Goal: Download file/media

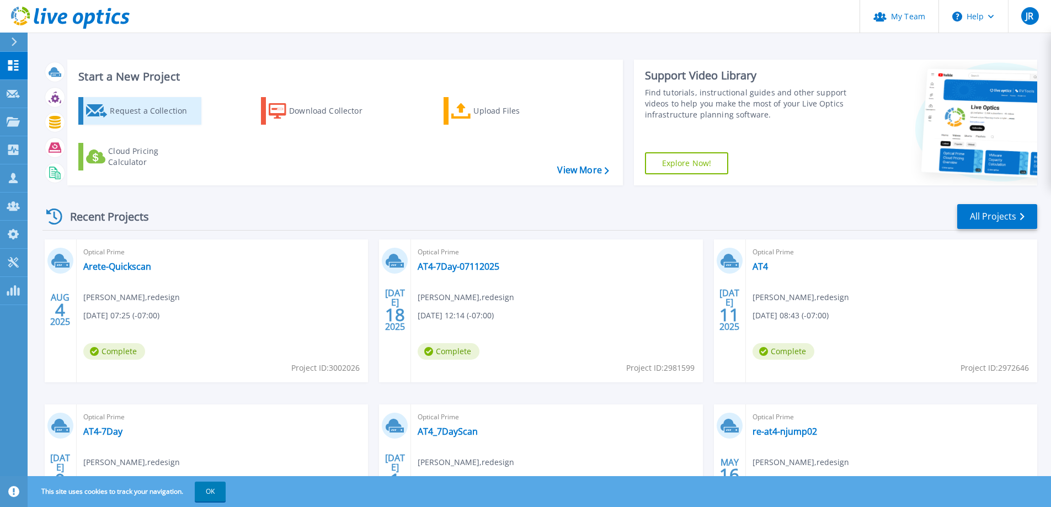
click at [129, 113] on div "Request a Collection" at bounding box center [154, 111] width 88 height 22
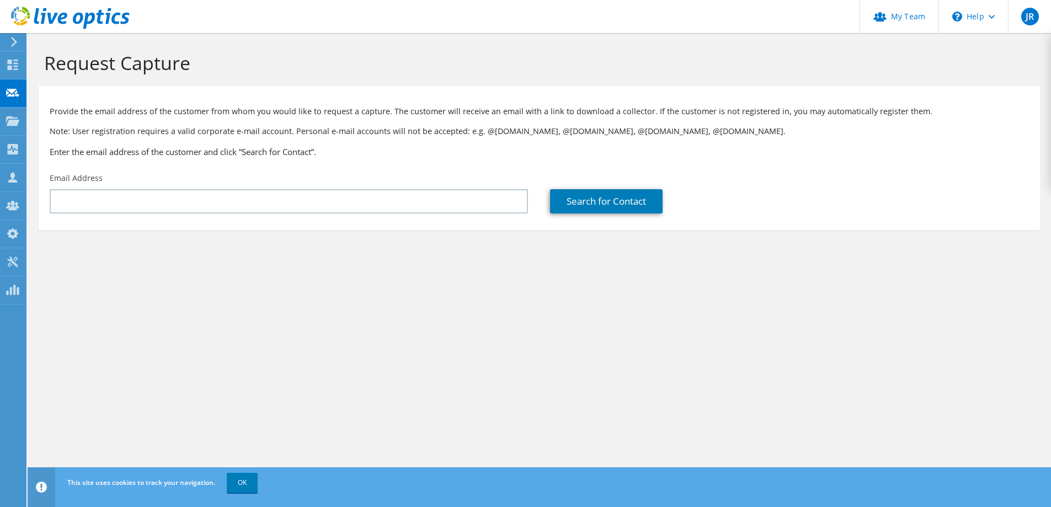
click at [13, 46] on icon at bounding box center [14, 42] width 8 height 10
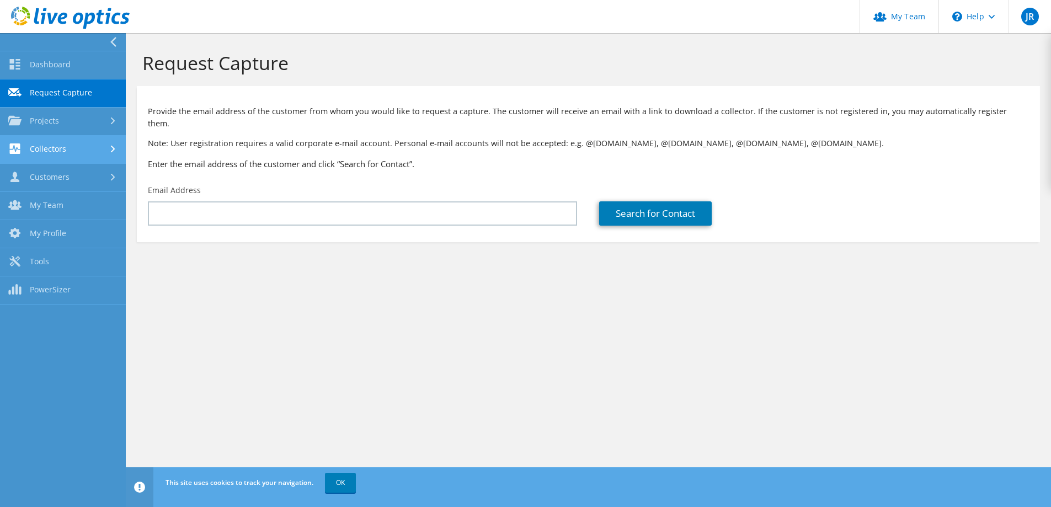
click at [49, 148] on link "Collectors" at bounding box center [63, 150] width 126 height 28
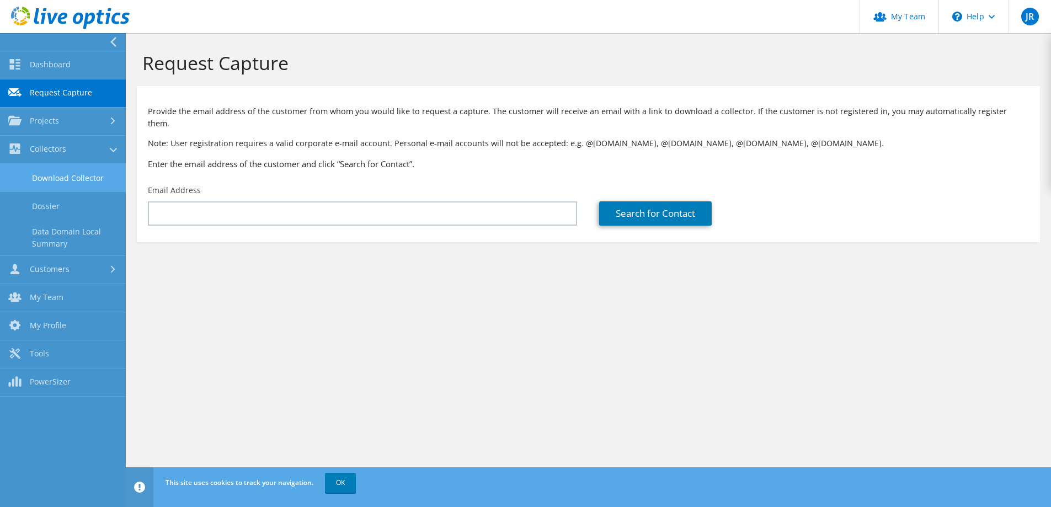
click at [55, 177] on link "Download Collector" at bounding box center [63, 178] width 126 height 28
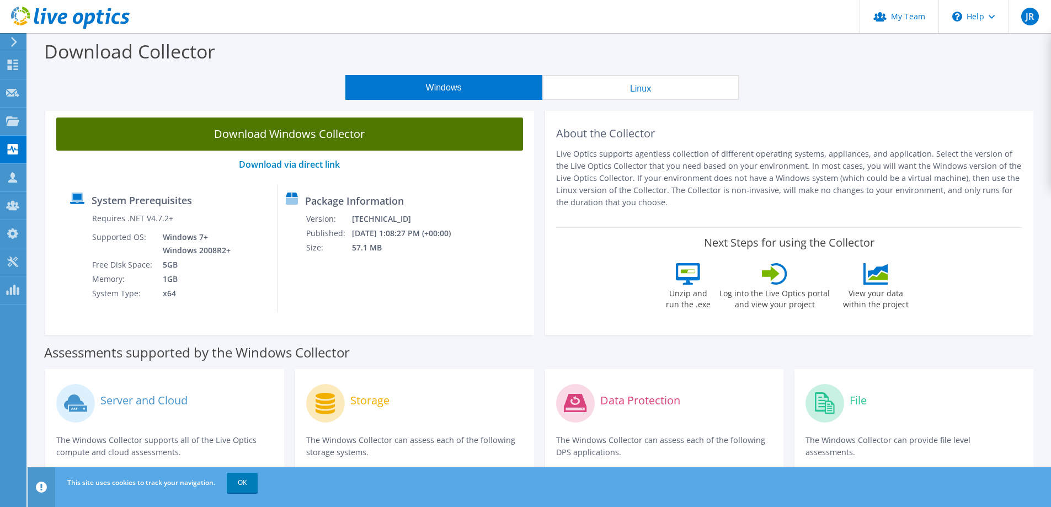
click at [289, 135] on link "Download Windows Collector" at bounding box center [289, 134] width 467 height 33
